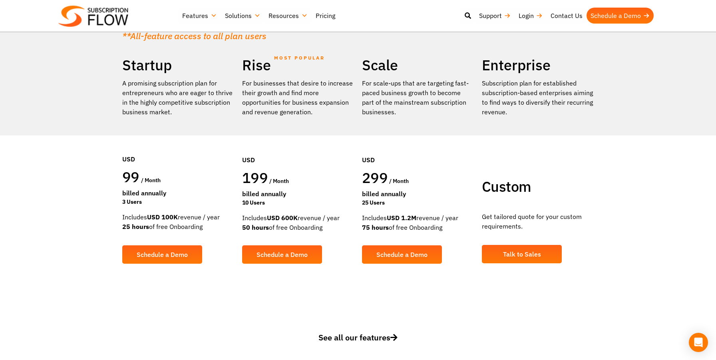
scroll to position [133, 0]
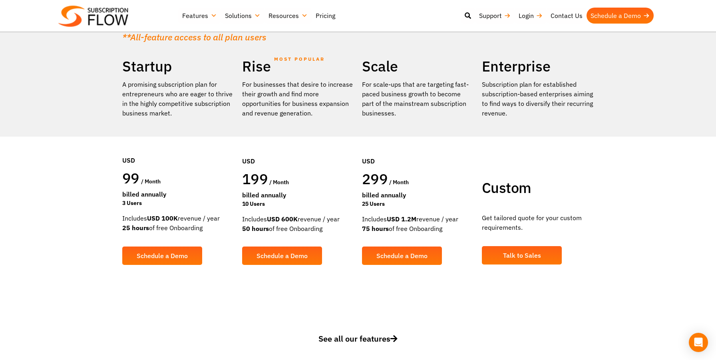
click at [150, 181] on span "/ month" at bounding box center [151, 181] width 20 height 7
click at [128, 180] on span "99" at bounding box center [130, 178] width 17 height 19
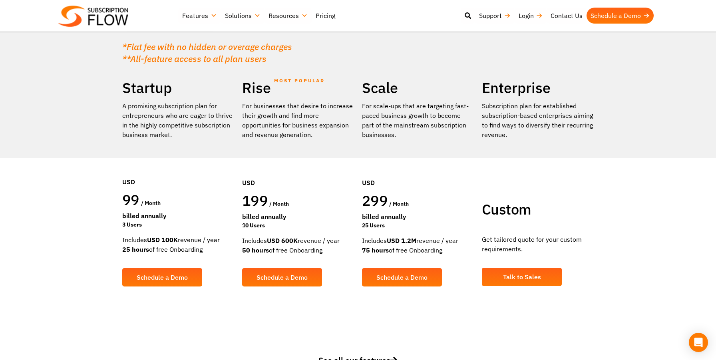
scroll to position [112, 0]
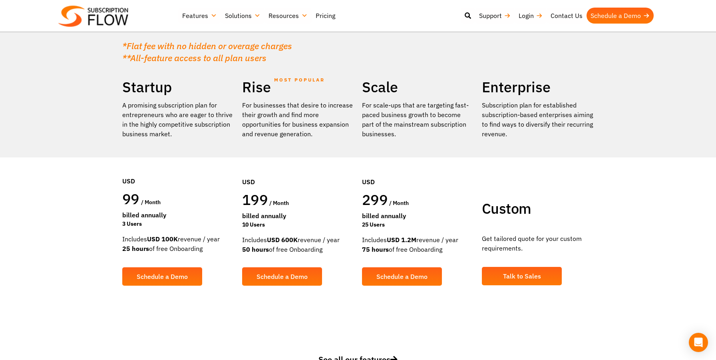
click at [251, 201] on span "199" at bounding box center [255, 199] width 26 height 19
click at [369, 205] on span "299" at bounding box center [375, 199] width 26 height 19
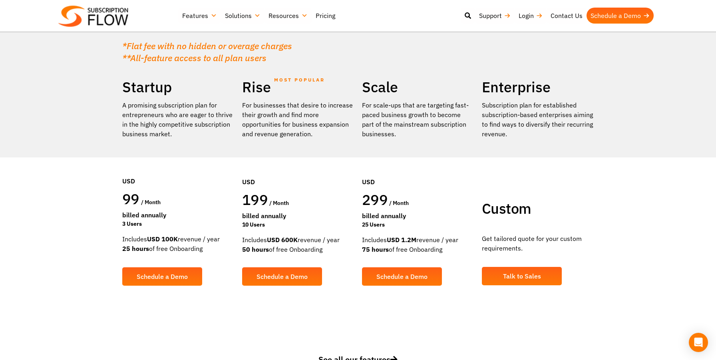
click at [489, 212] on span "Custom" at bounding box center [506, 208] width 49 height 19
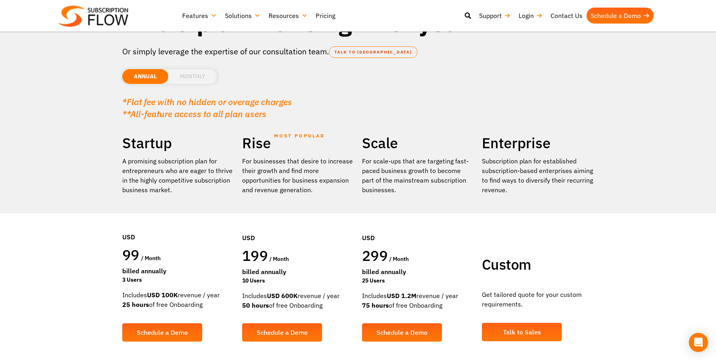
scroll to position [0, 0]
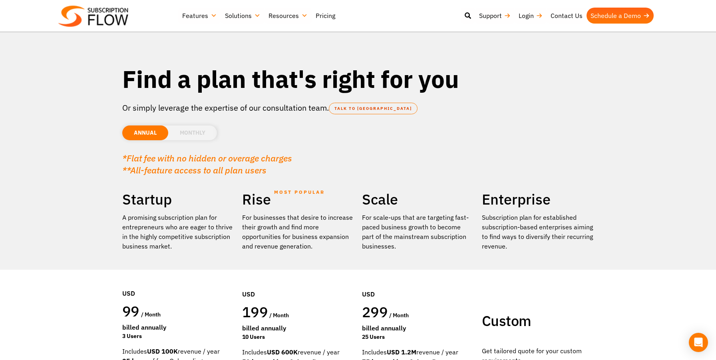
click at [185, 138] on li "MONTHLY" at bounding box center [192, 132] width 49 height 15
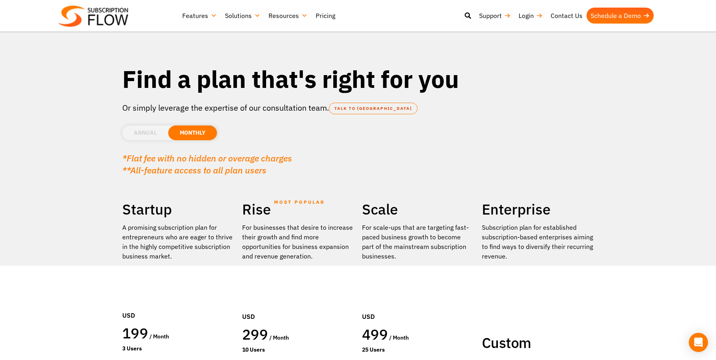
click at [154, 133] on li "ANNUAL" at bounding box center [145, 132] width 46 height 15
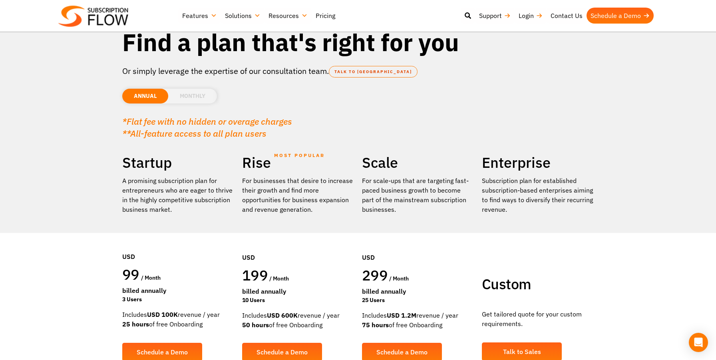
scroll to position [28, 0]
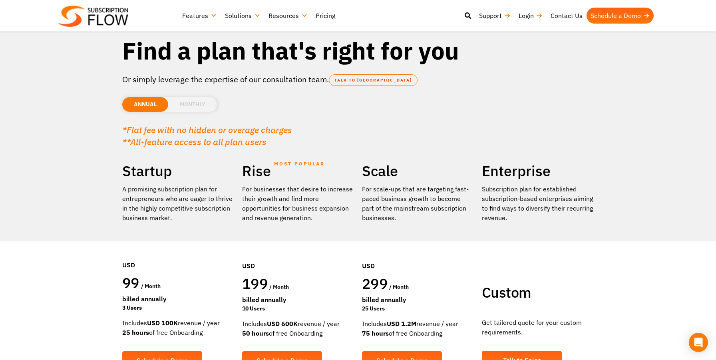
click at [200, 105] on li "MONTHLY" at bounding box center [192, 104] width 49 height 15
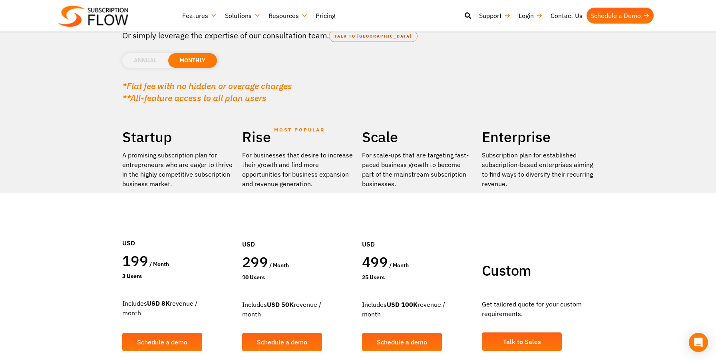
scroll to position [75, 0]
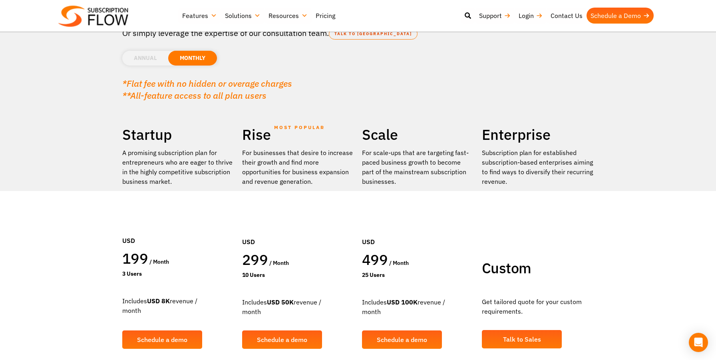
click at [138, 55] on li "ANNUAL" at bounding box center [145, 58] width 46 height 15
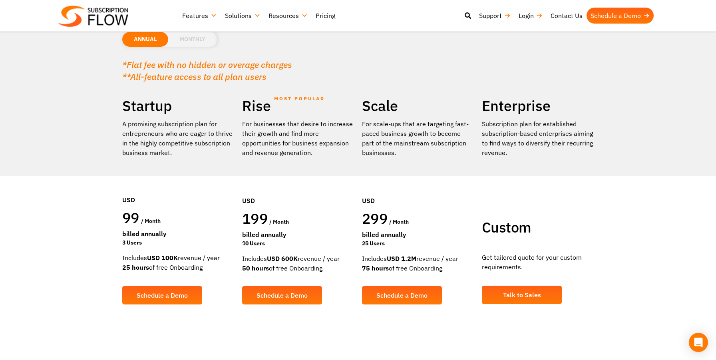
scroll to position [92, 0]
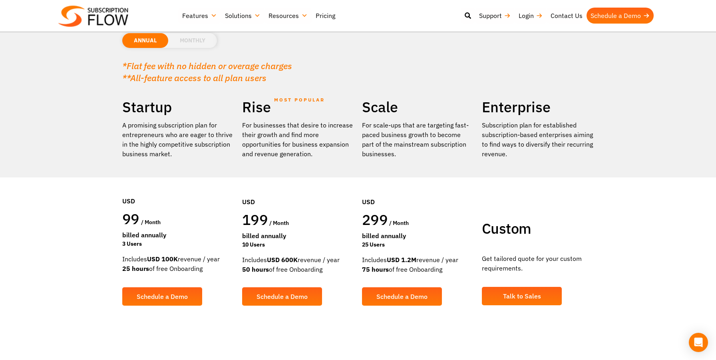
click at [133, 218] on span "99" at bounding box center [130, 218] width 17 height 19
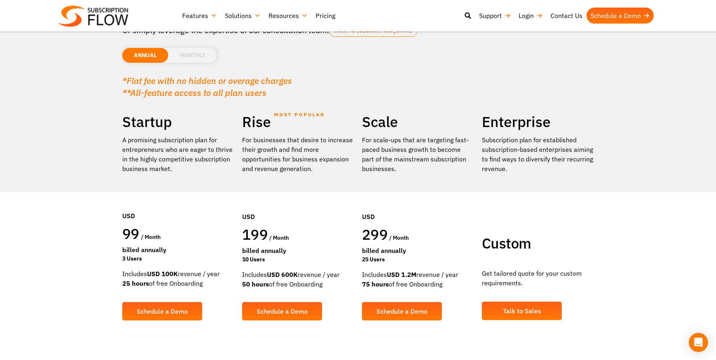
scroll to position [73, 0]
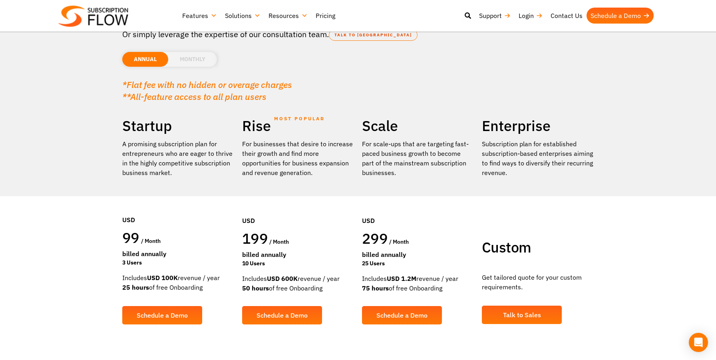
click at [129, 235] on span "99" at bounding box center [130, 237] width 17 height 19
click at [170, 243] on div "99 / month" at bounding box center [178, 238] width 112 height 20
click at [133, 241] on span "99" at bounding box center [130, 237] width 17 height 19
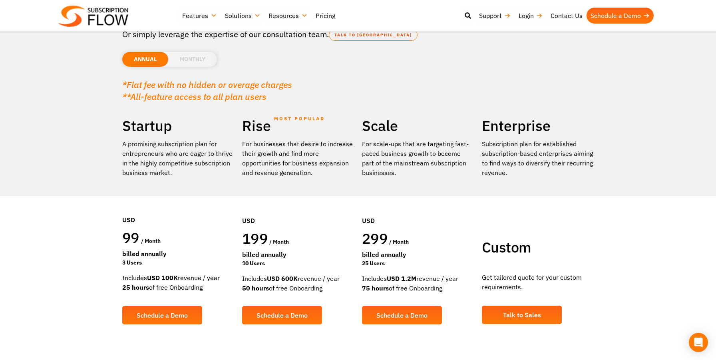
click at [133, 241] on span "99" at bounding box center [130, 237] width 17 height 19
click at [127, 239] on span "99" at bounding box center [130, 237] width 17 height 19
click at [131, 239] on span "99" at bounding box center [130, 237] width 17 height 19
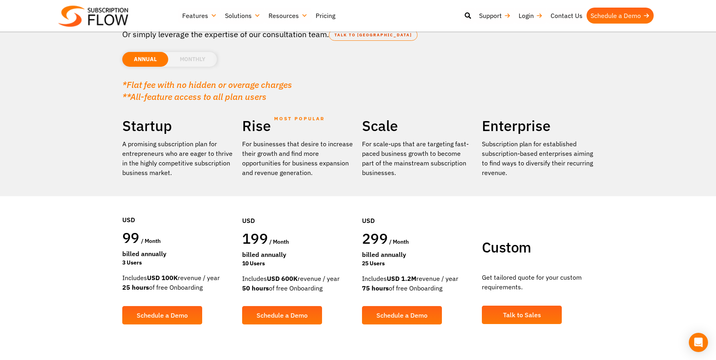
click at [149, 246] on div "99 / month" at bounding box center [178, 238] width 112 height 20
click at [135, 241] on span "99" at bounding box center [130, 237] width 17 height 19
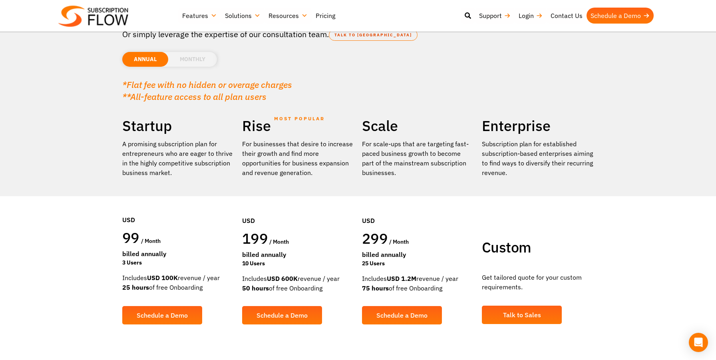
click at [135, 241] on span "99" at bounding box center [130, 237] width 17 height 19
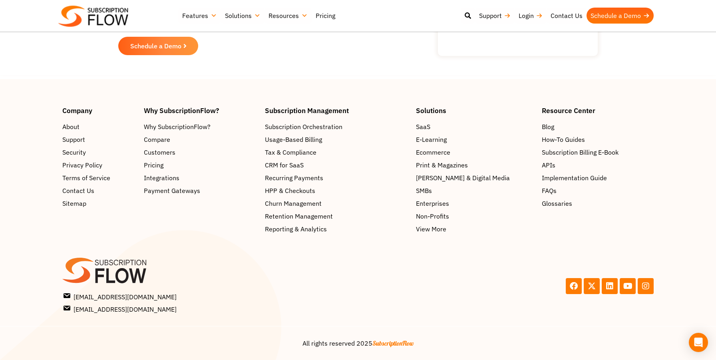
scroll to position [1236, 0]
click at [70, 125] on span "About" at bounding box center [72, 127] width 17 height 10
click at [378, 68] on div "Scale and Grow with SubscriptionFlow Reimagine the innovative & all-in-one subs…" at bounding box center [357, 11] width 479 height 119
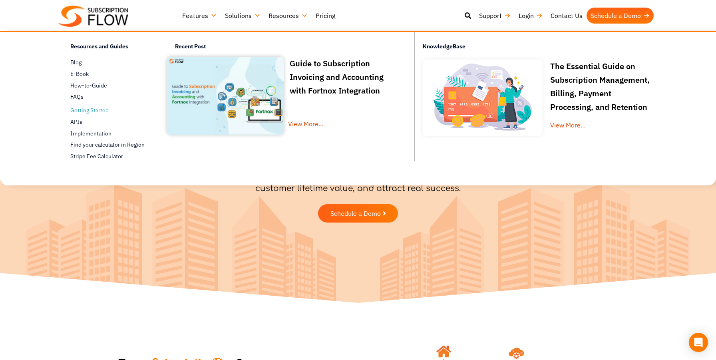
click at [105, 111] on span "Getting Started" at bounding box center [89, 110] width 38 height 8
